Goal: Task Accomplishment & Management: Use online tool/utility

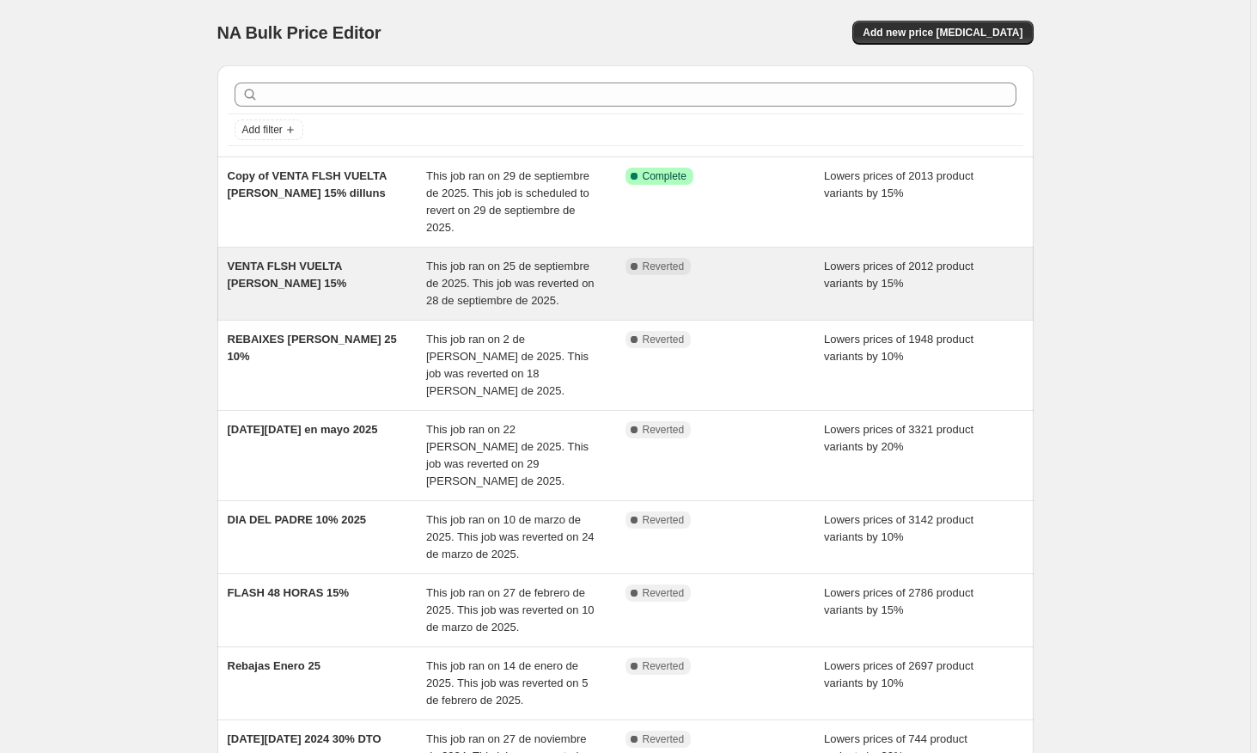
click at [560, 278] on span "This job ran on 25 de septiembre de 2025. This job was reverted on 28 de septie…" at bounding box center [510, 283] width 168 height 47
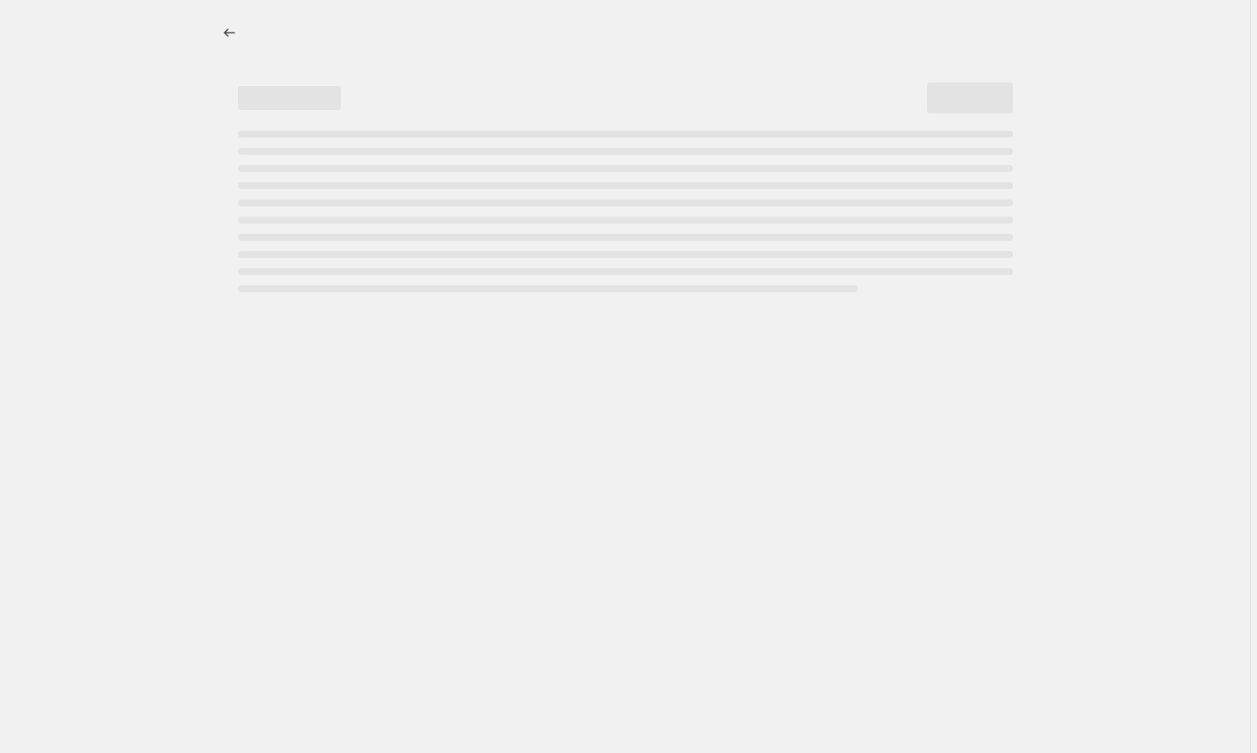
select select "percentage"
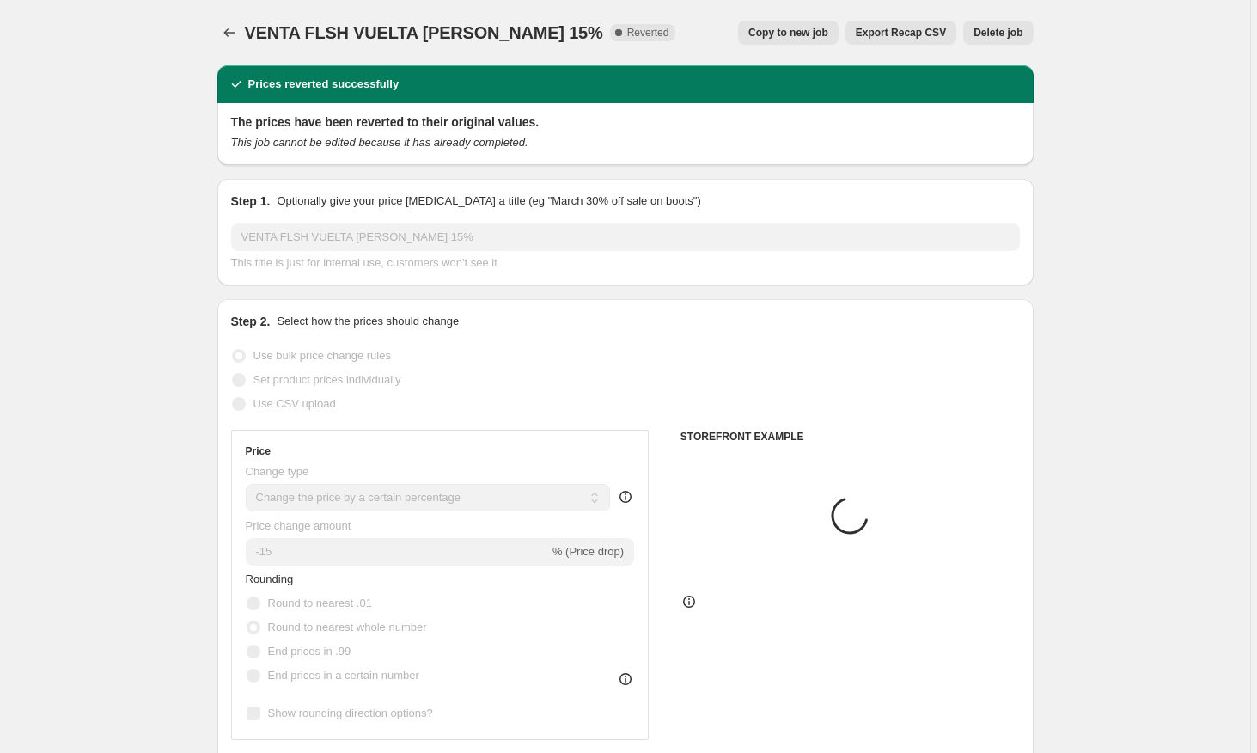
select select "collection"
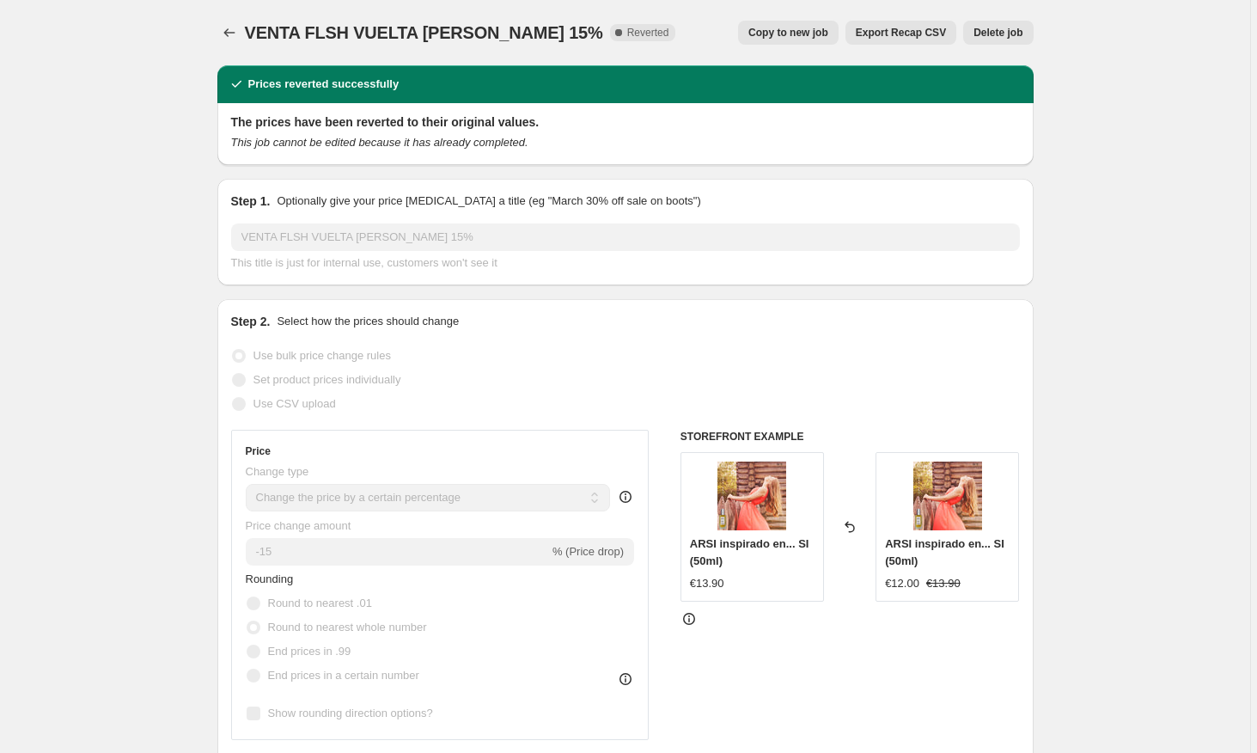
click at [810, 38] on span "Copy to new job" at bounding box center [789, 33] width 80 height 14
select select "percentage"
select select "collection"
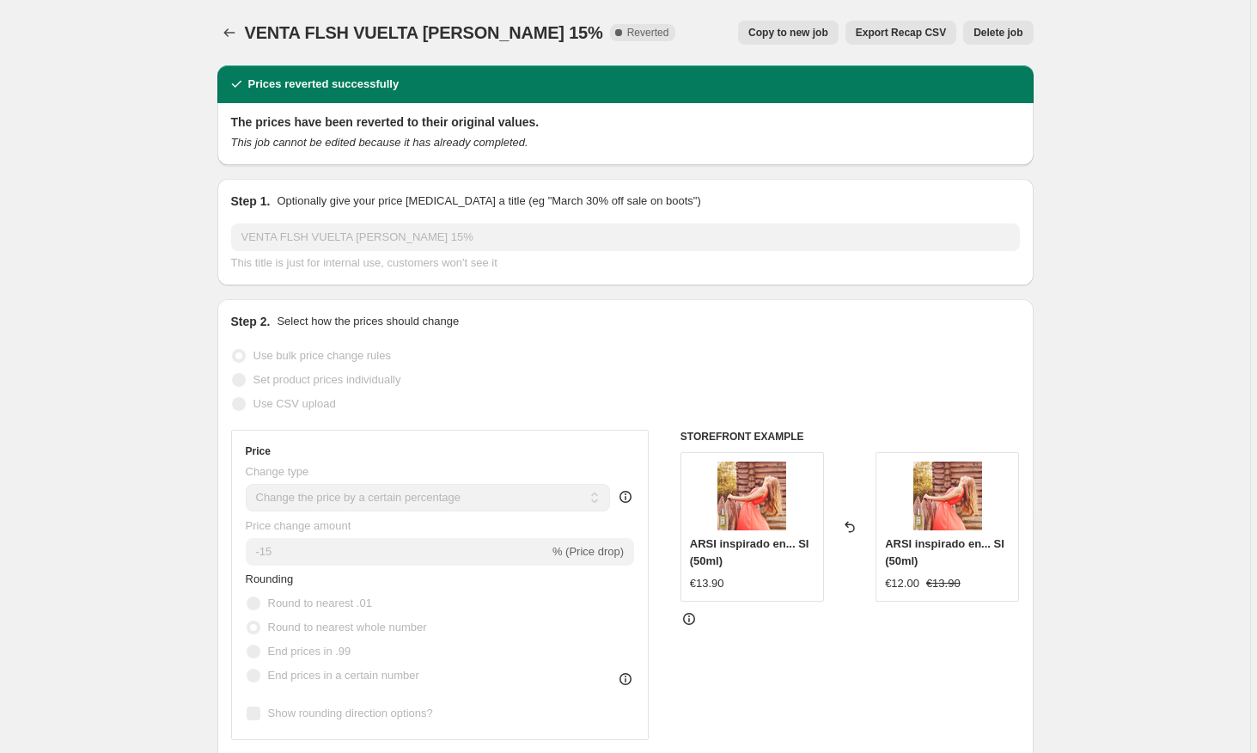
select select "collection"
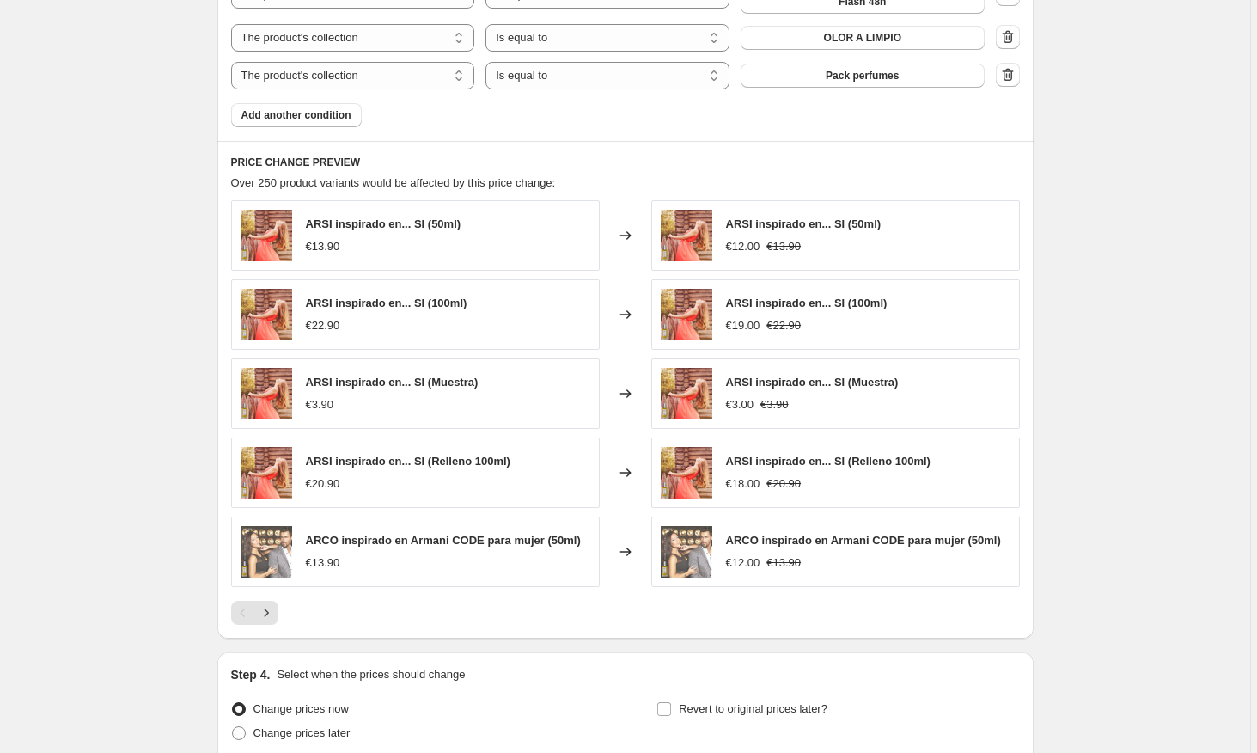
scroll to position [1320, 0]
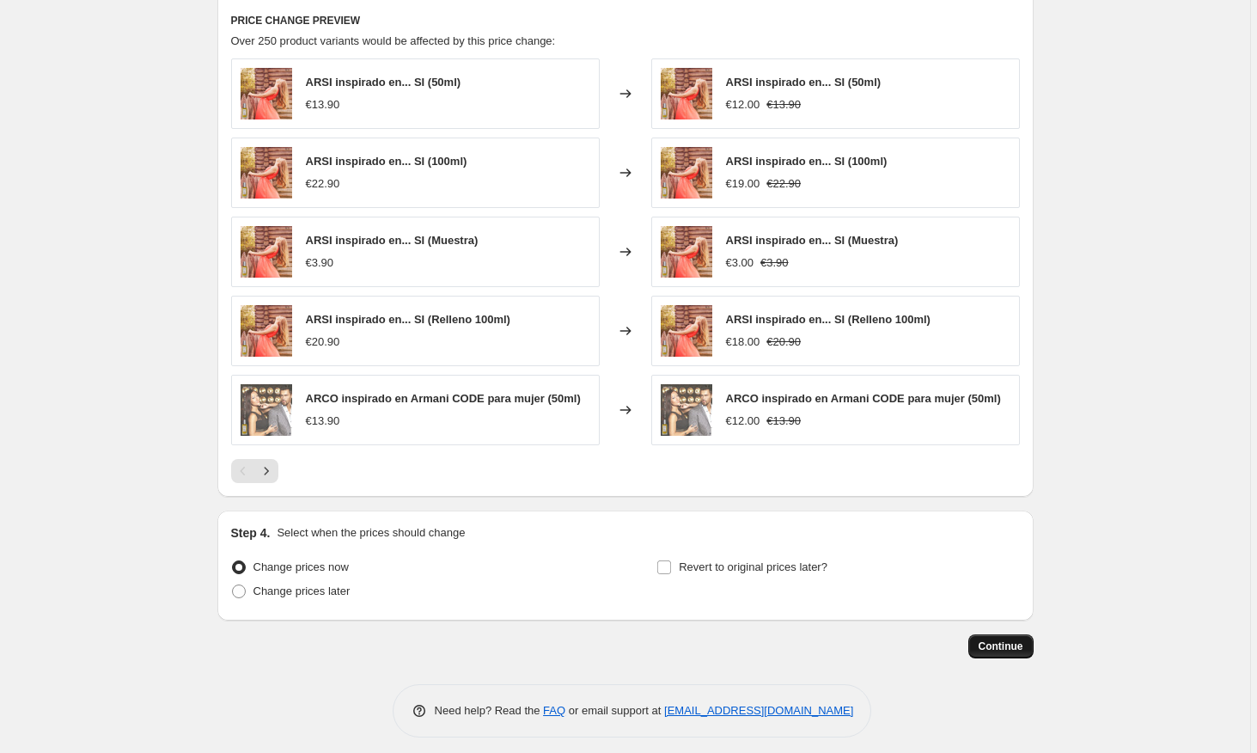
click at [1012, 639] on span "Continue" at bounding box center [1001, 646] width 45 height 14
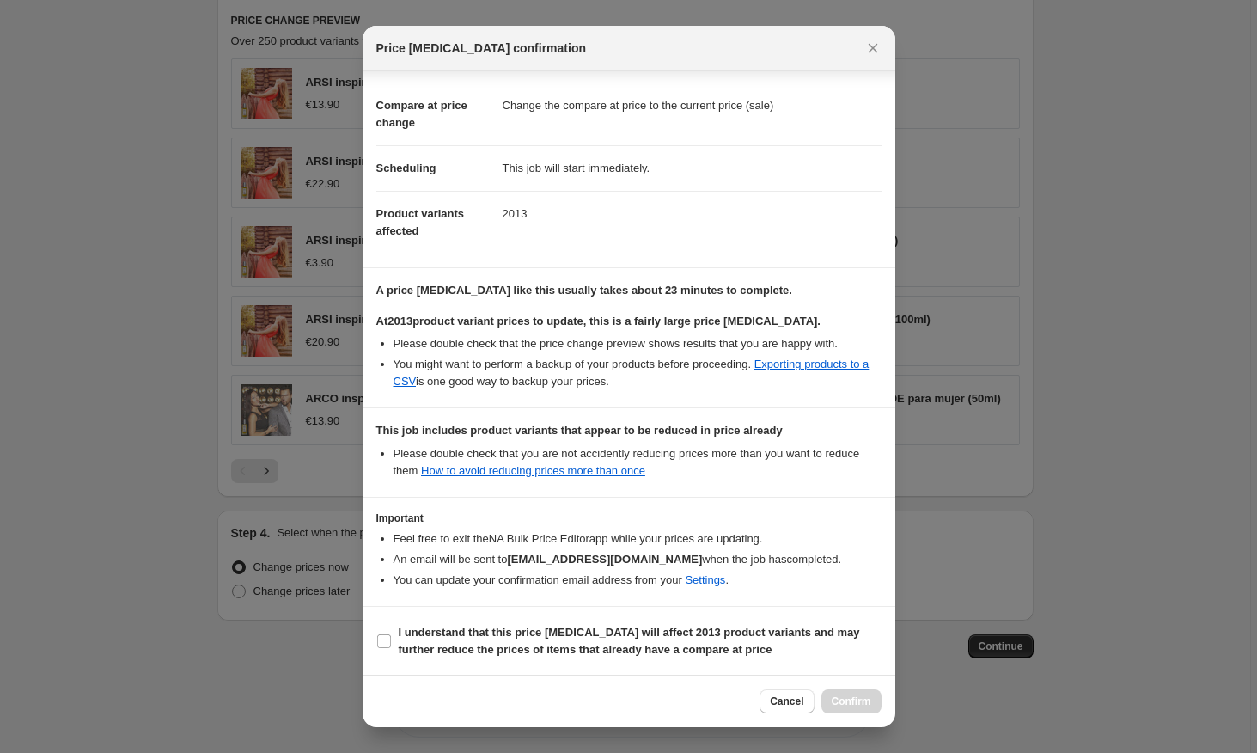
scroll to position [65, 0]
click at [384, 643] on input "I understand that this price [MEDICAL_DATA] will affect 2013 product variants a…" at bounding box center [384, 640] width 14 height 14
checkbox input "true"
click at [859, 702] on span "Confirm" at bounding box center [852, 701] width 40 height 14
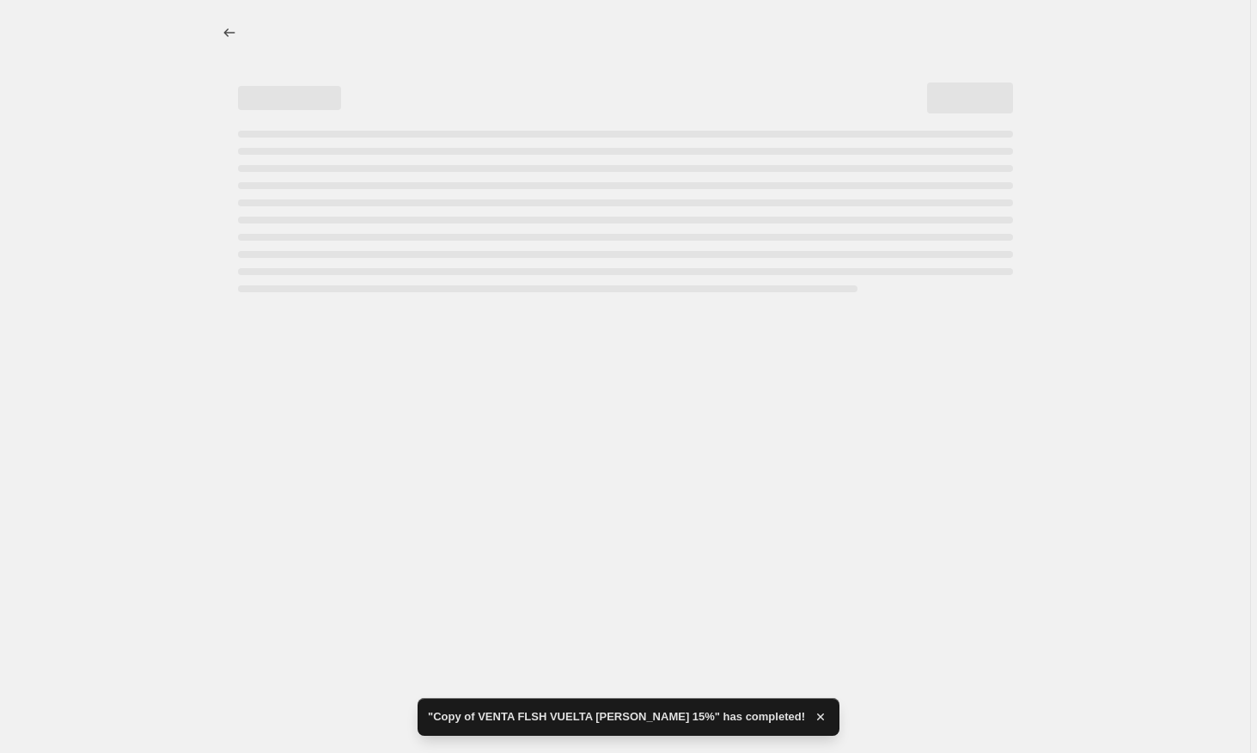
select select "percentage"
select select "collection"
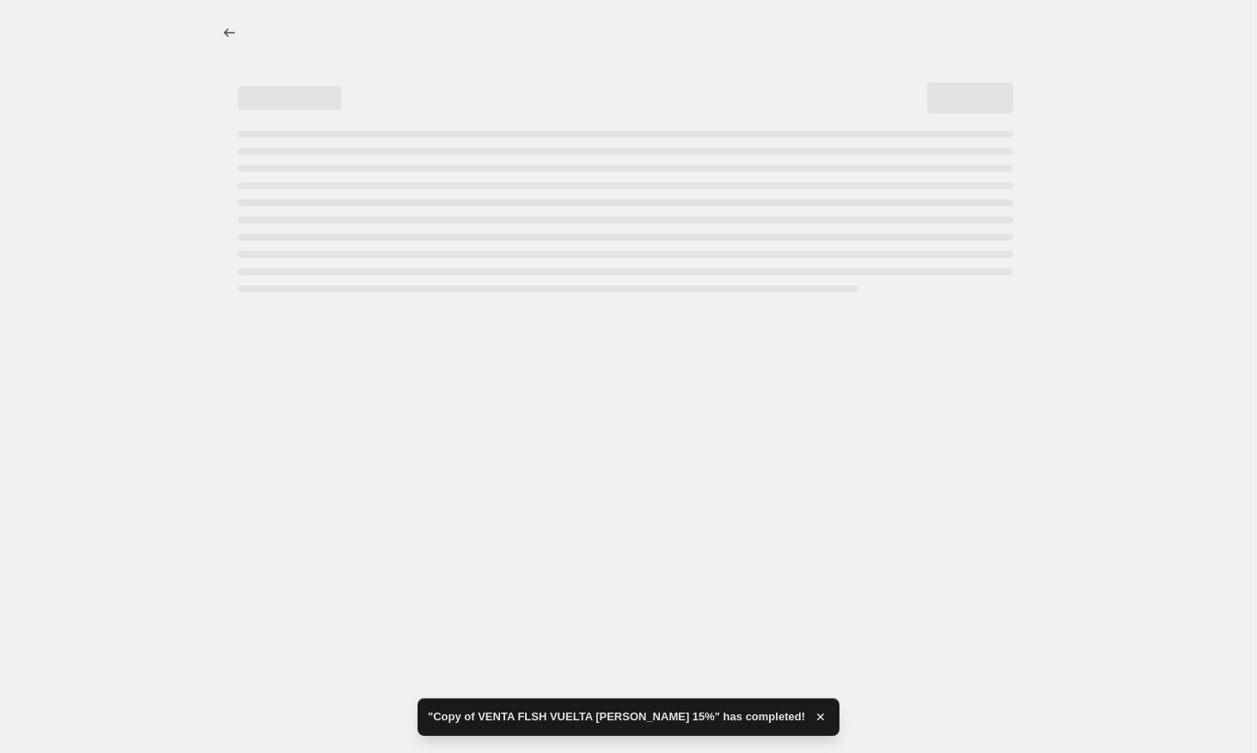
select select "collection"
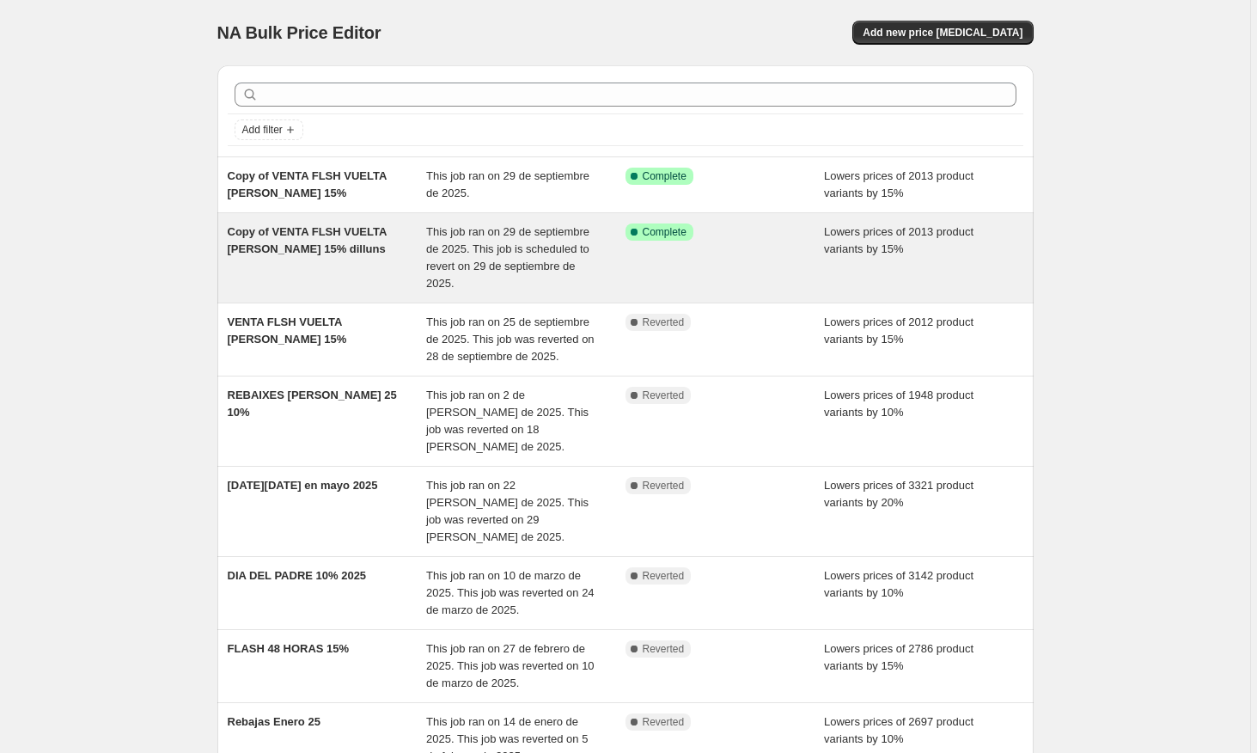
click at [423, 259] on div "Copy of VENTA FLSH VUELTA [PERSON_NAME] 15% dilluns" at bounding box center [327, 257] width 199 height 69
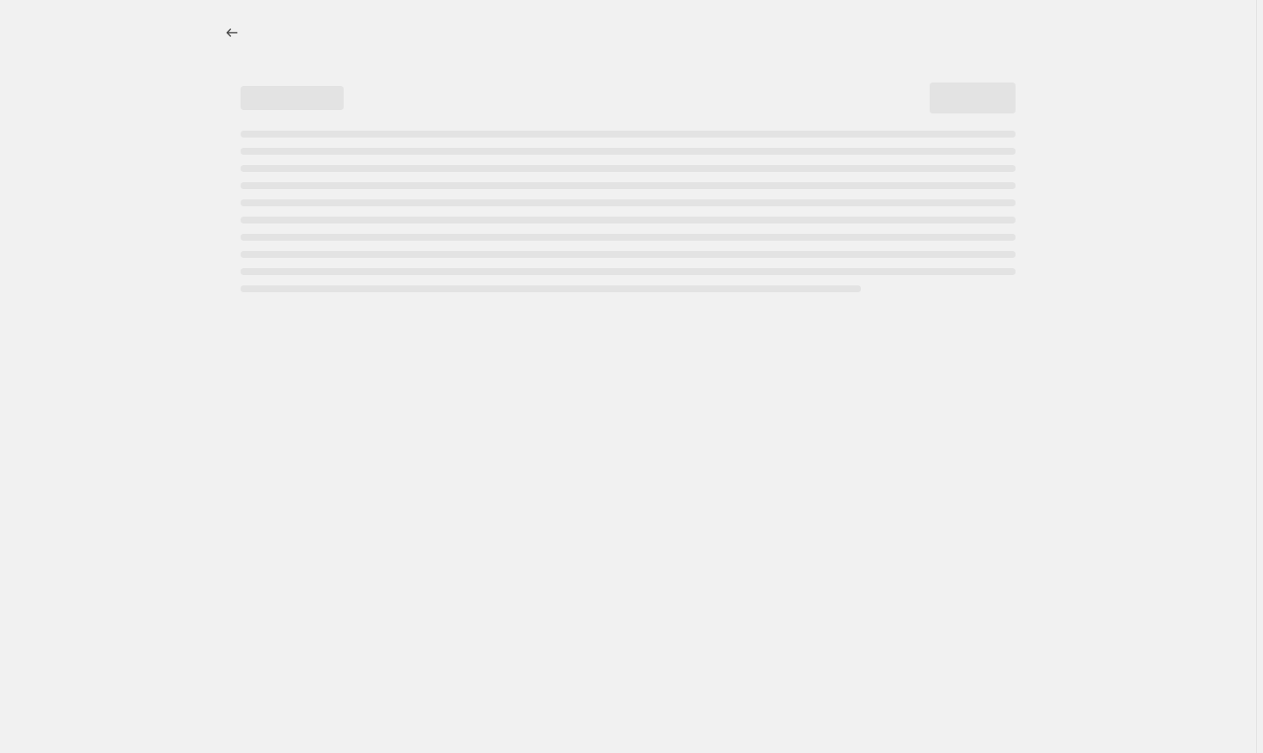
select select "percentage"
select select "collection"
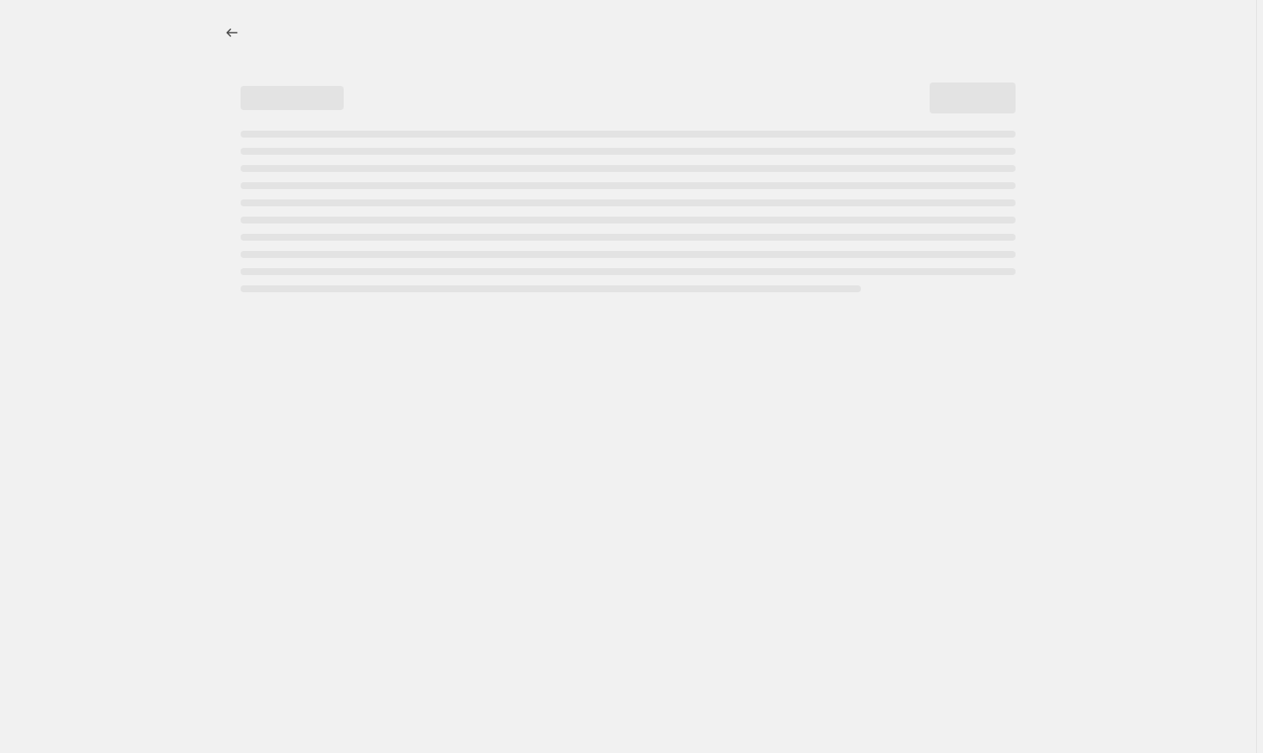
select select "collection"
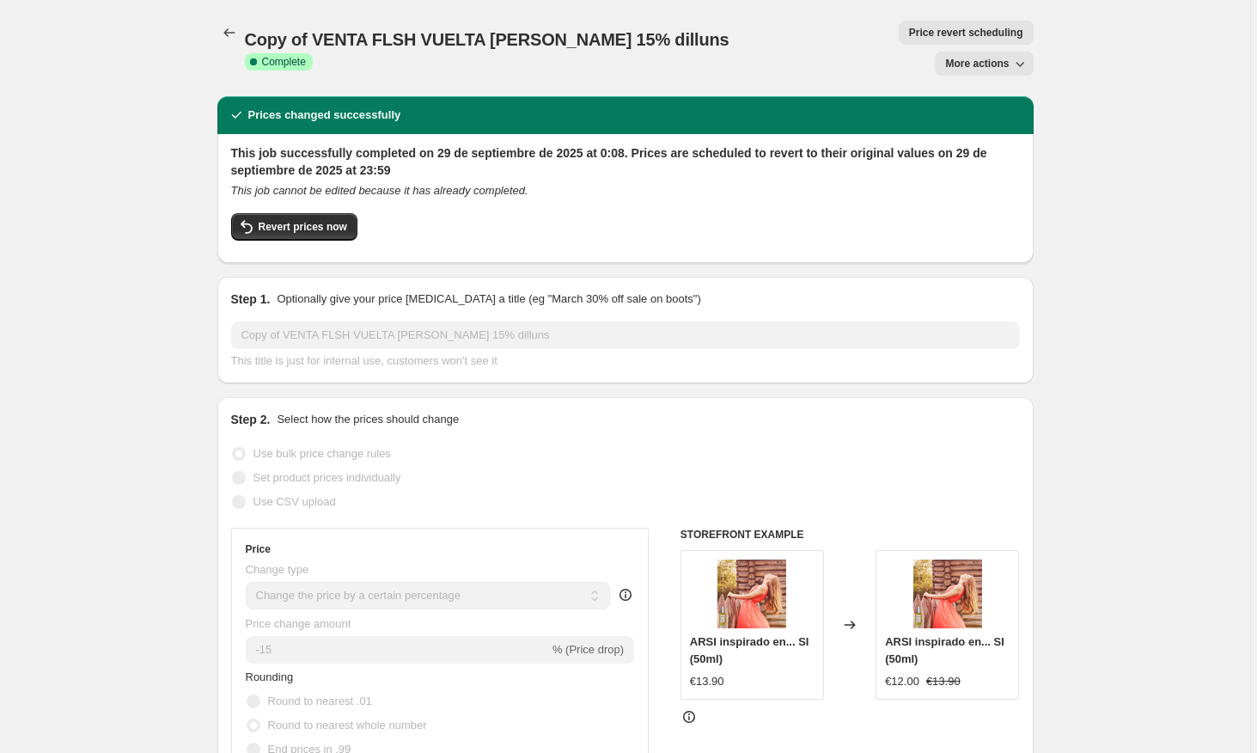
click at [976, 52] on button "More actions" at bounding box center [984, 64] width 98 height 24
click at [971, 133] on span "Delete job" at bounding box center [972, 126] width 51 height 13
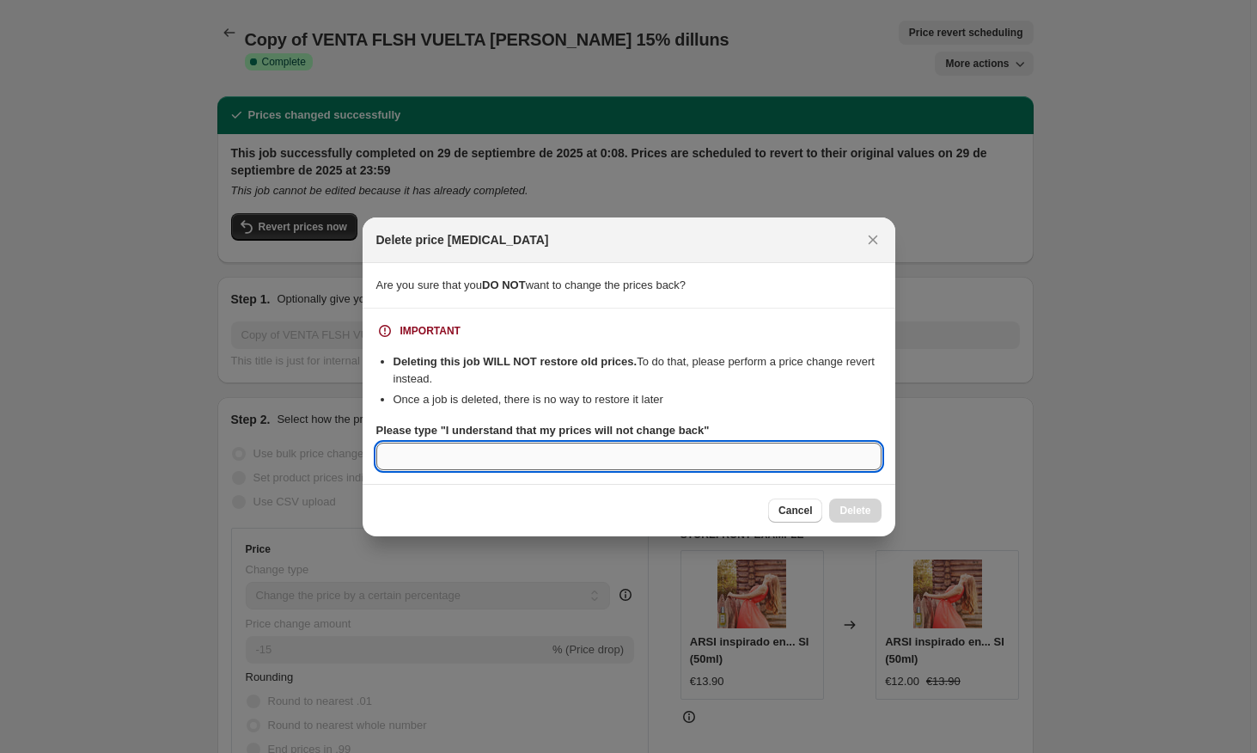
click at [709, 465] on input "Please type "I understand that my prices will not change back"" at bounding box center [628, 457] width 505 height 28
type input "yes"
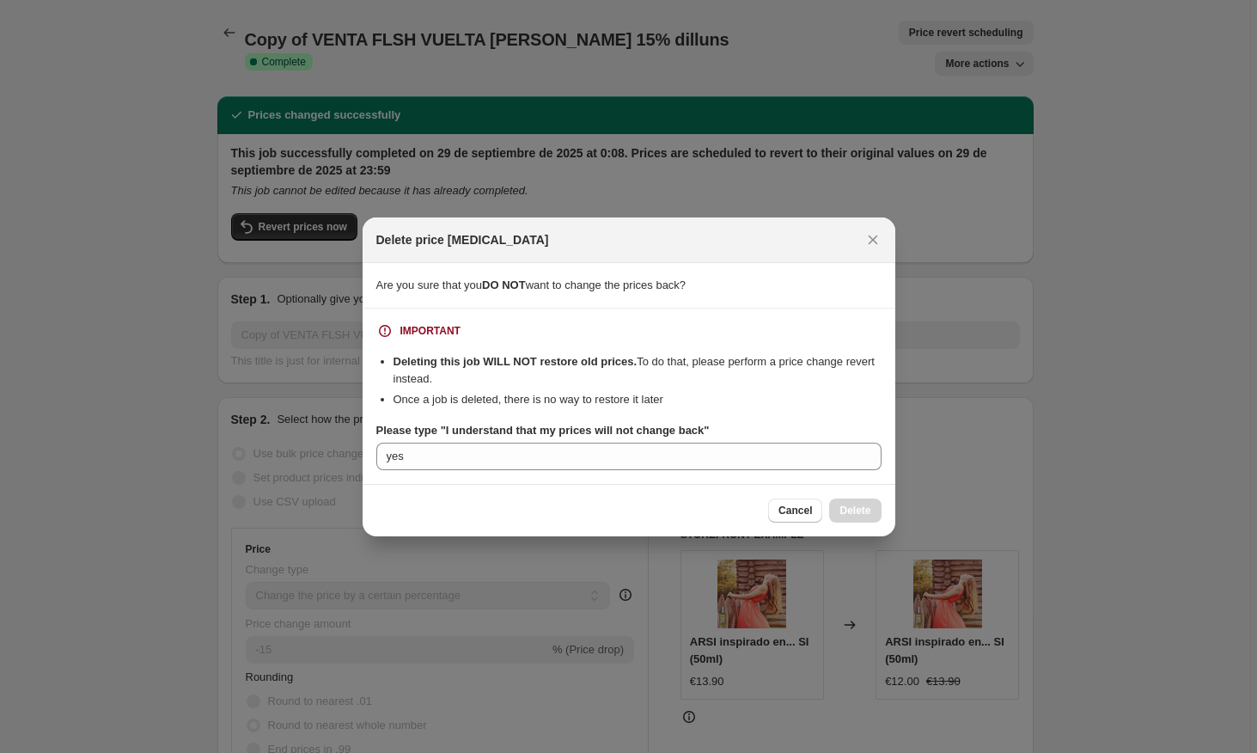
click at [826, 489] on div "Cancel Delete" at bounding box center [629, 510] width 533 height 52
click at [795, 511] on span "Cancel" at bounding box center [796, 511] width 34 height 14
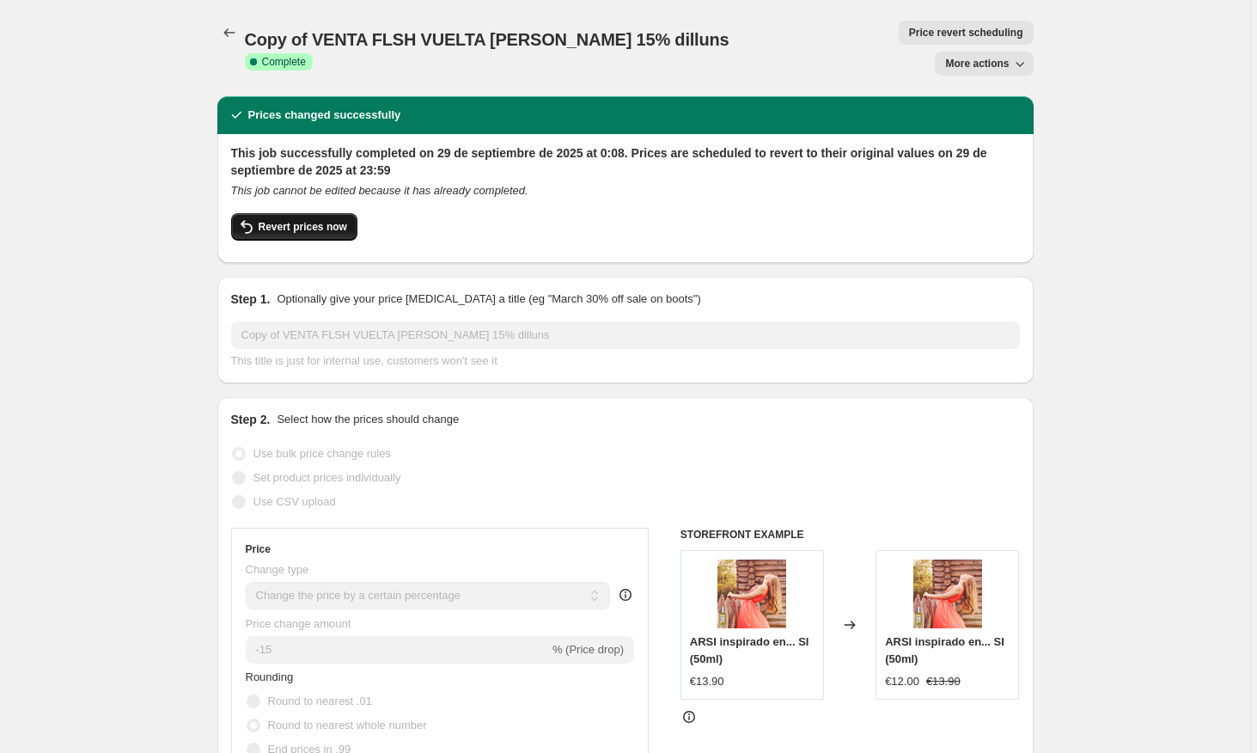
click at [314, 220] on span "Revert prices now" at bounding box center [303, 227] width 89 height 14
checkbox input "false"
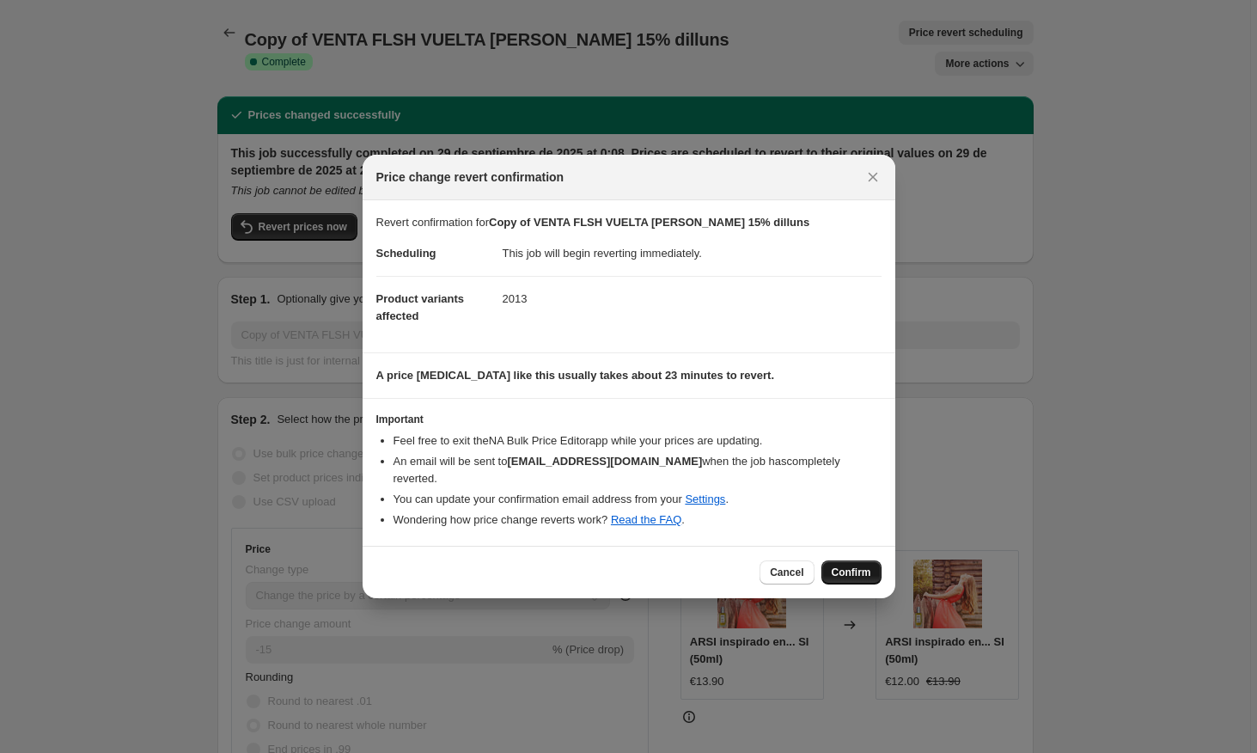
click at [859, 570] on span "Confirm" at bounding box center [852, 572] width 40 height 14
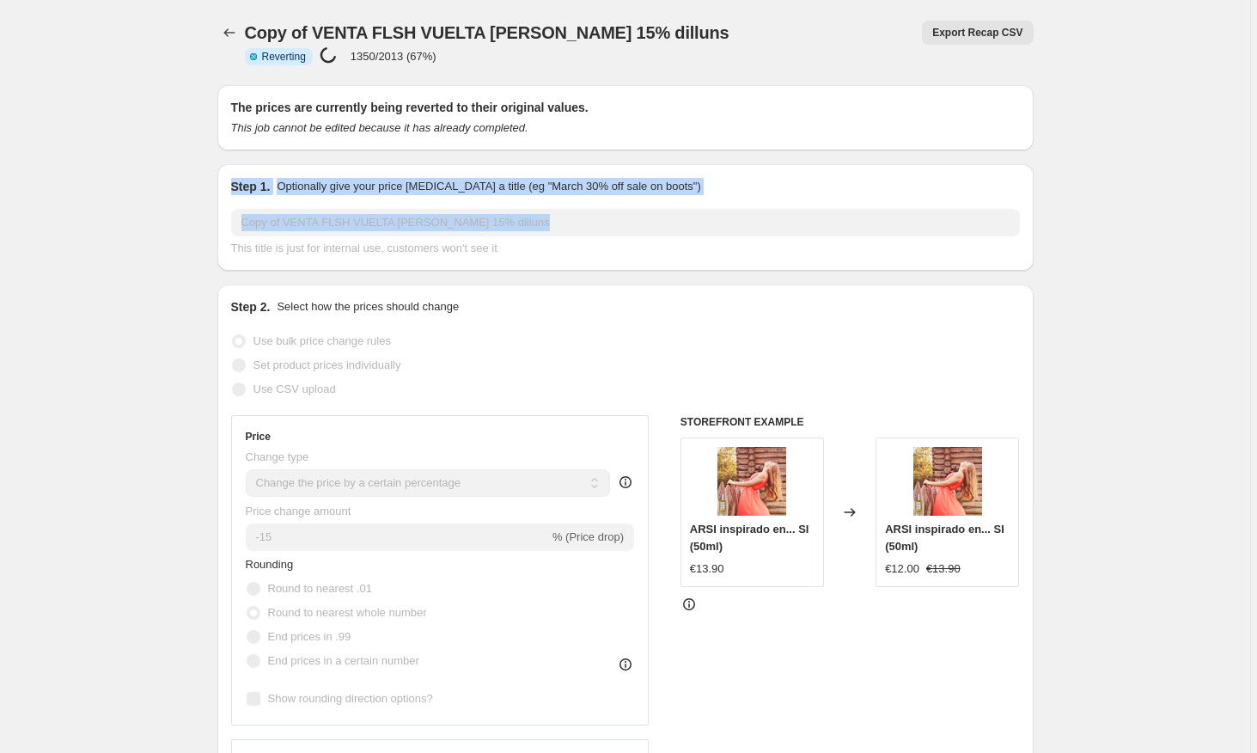
drag, startPoint x: 0, startPoint y: 278, endPoint x: 1262, endPoint y: 180, distance: 1266.2
click at [1257, 180] on html "Home Settings Plans Skip to content Copy of VENTA FLSH VUELTA [PERSON_NAME] 15%…" at bounding box center [628, 376] width 1257 height 753
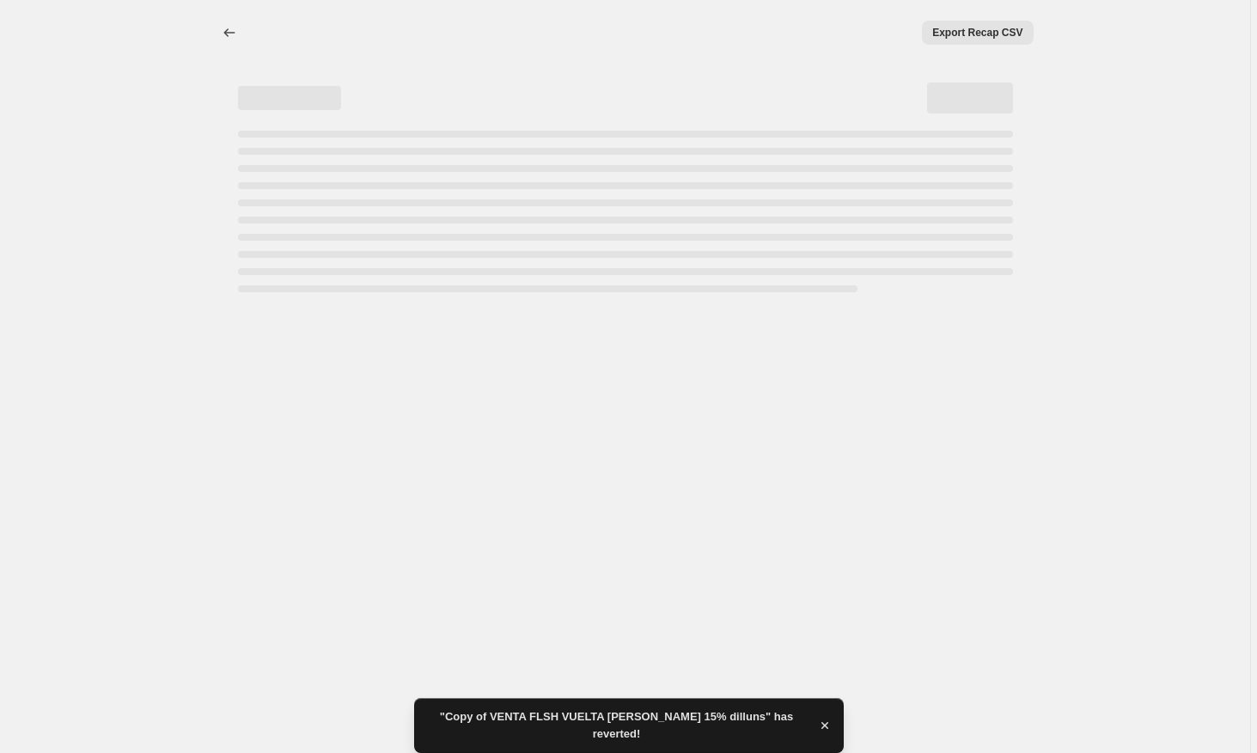
select select "percentage"
select select "collection"
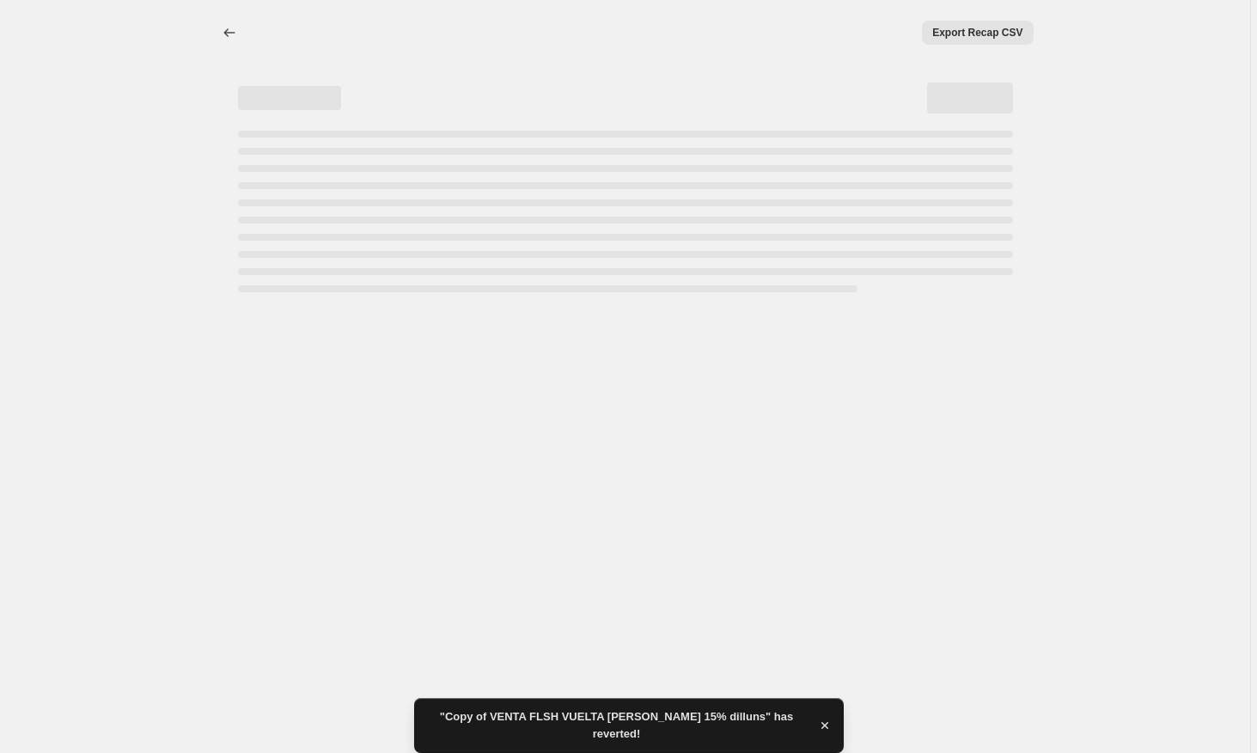
select select "collection"
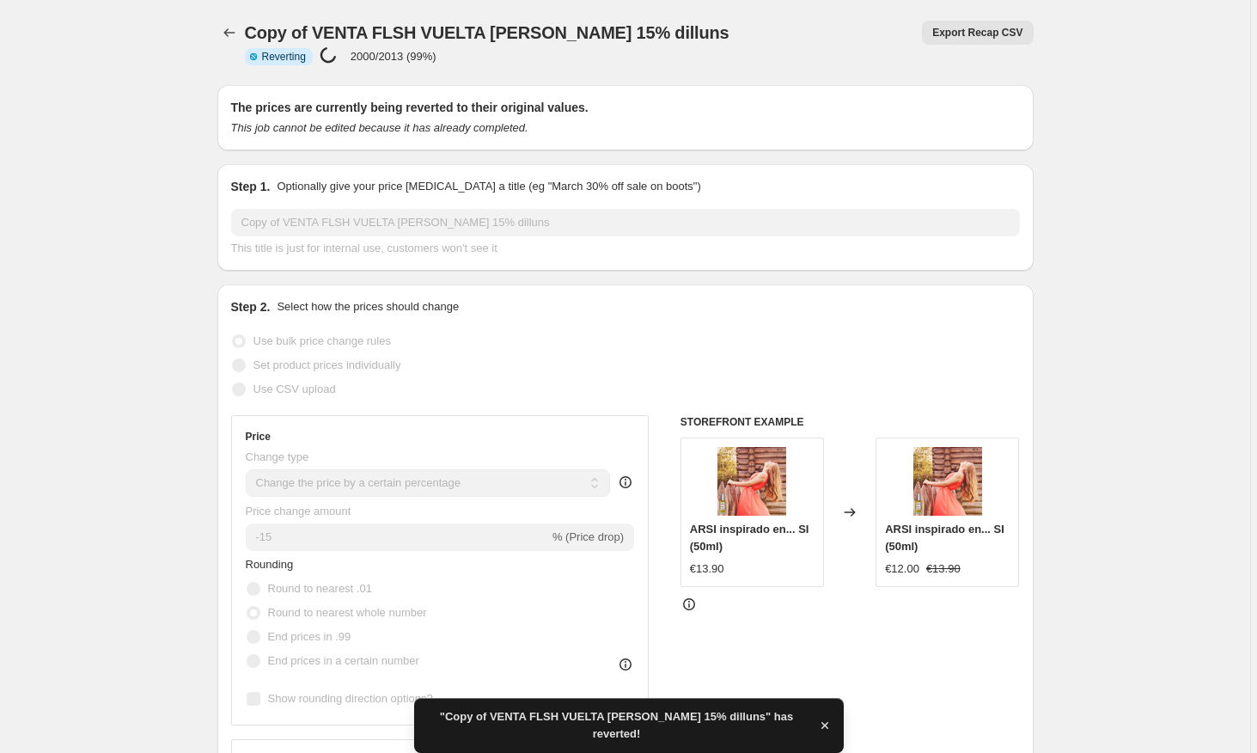
checkbox input "true"
